Goal: Navigation & Orientation: Find specific page/section

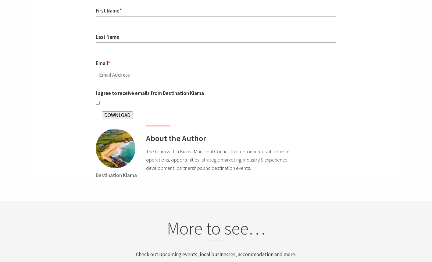
scroll to position [1953, 0]
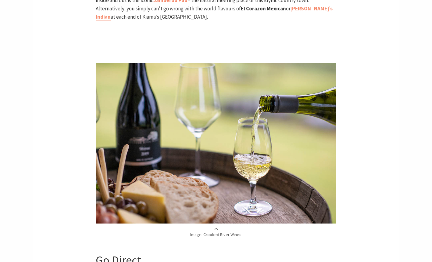
scroll to position [1568, 0]
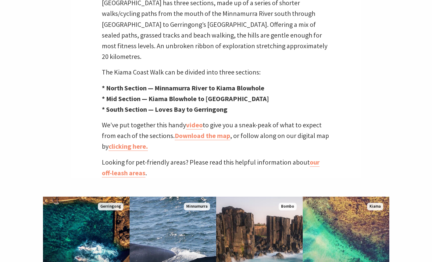
scroll to position [241, 0]
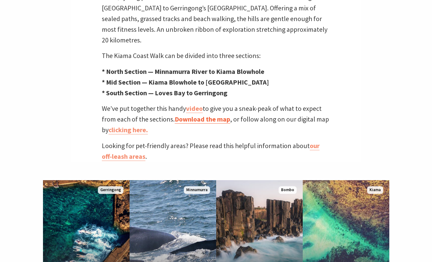
click at [197, 115] on link "Download the map" at bounding box center [203, 119] width 56 height 9
